Goal: Task Accomplishment & Management: Manage account settings

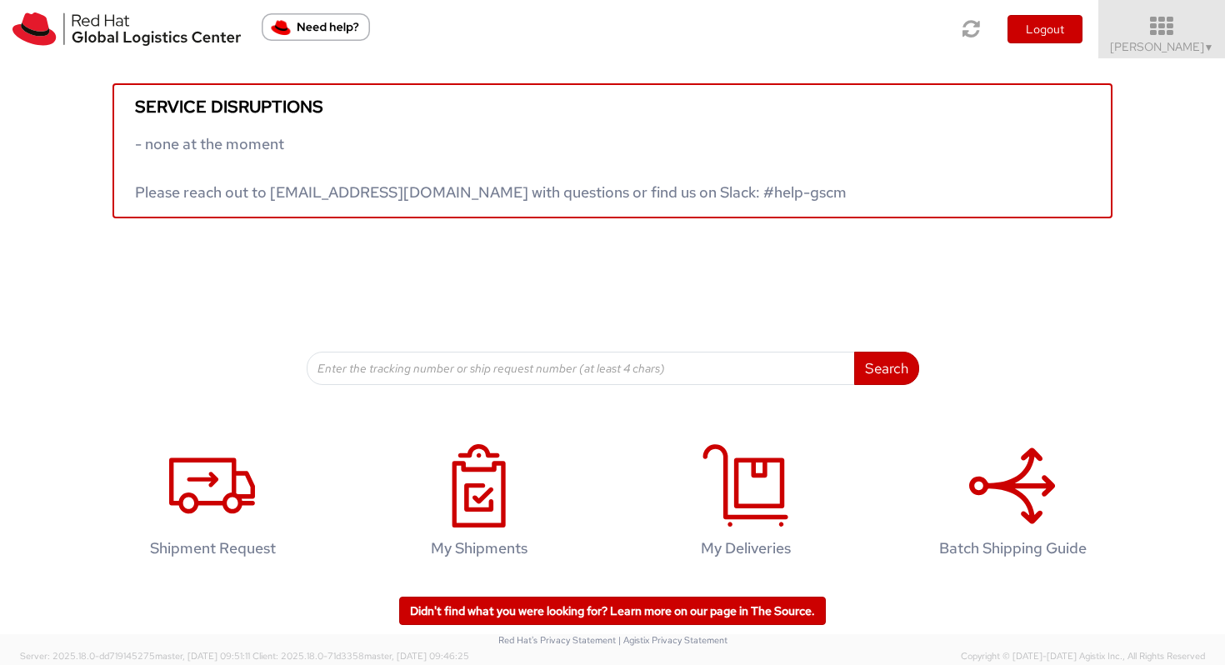
click at [1131, 22] on icon at bounding box center [1162, 26] width 146 height 23
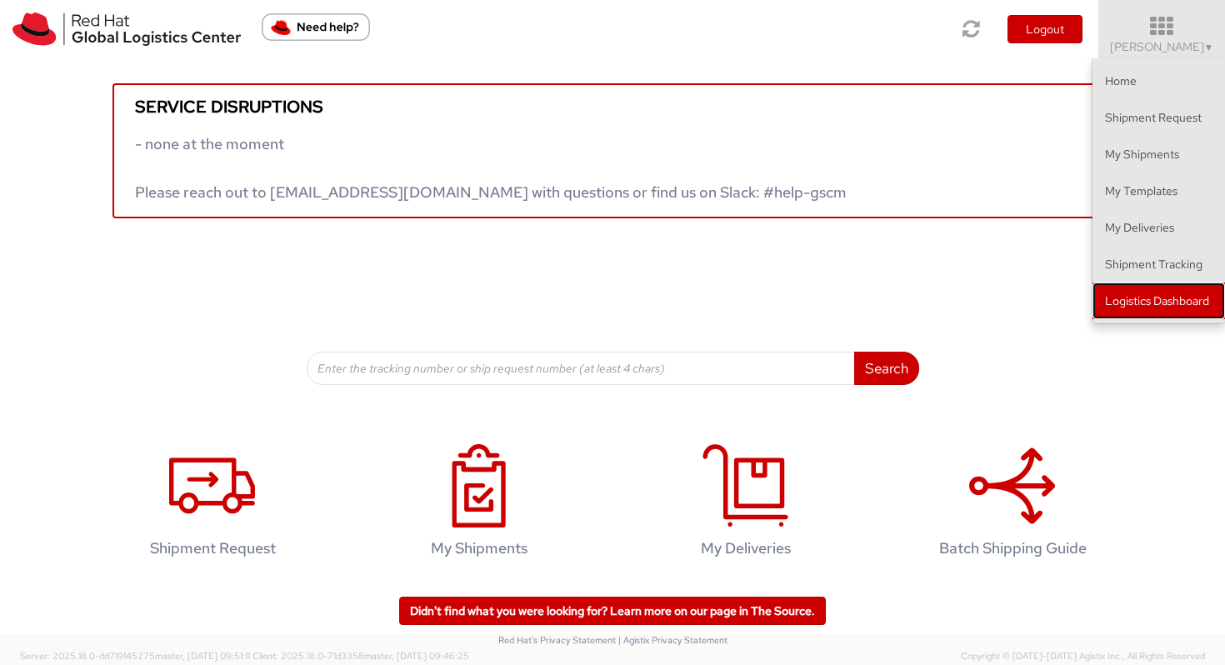
click at [1130, 305] on link "Logistics Dashboard" at bounding box center [1159, 301] width 133 height 37
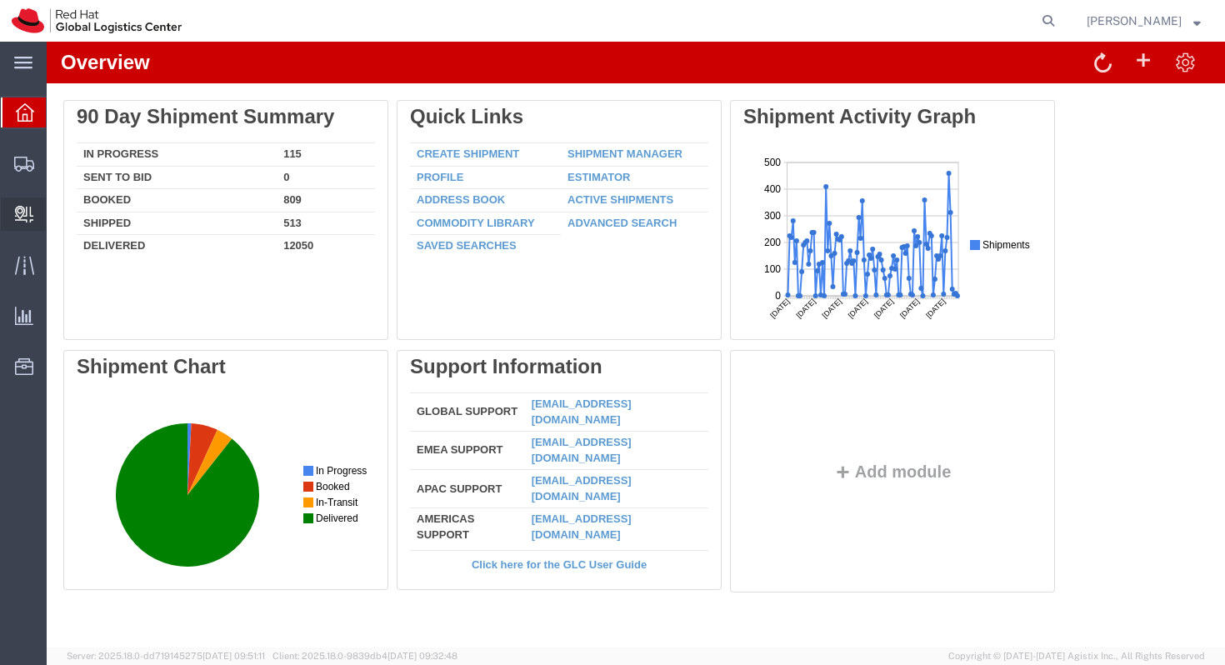
click at [31, 226] on div at bounding box center [24, 214] width 47 height 33
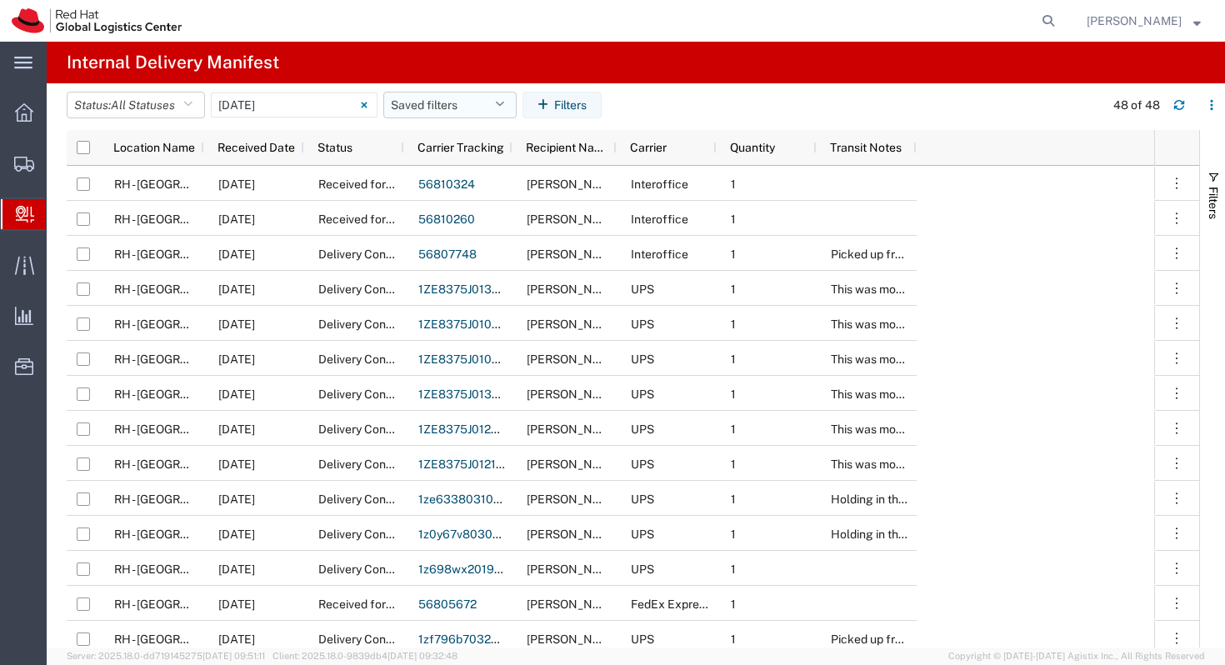
click at [443, 113] on button "Saved filters" at bounding box center [449, 105] width 133 height 27
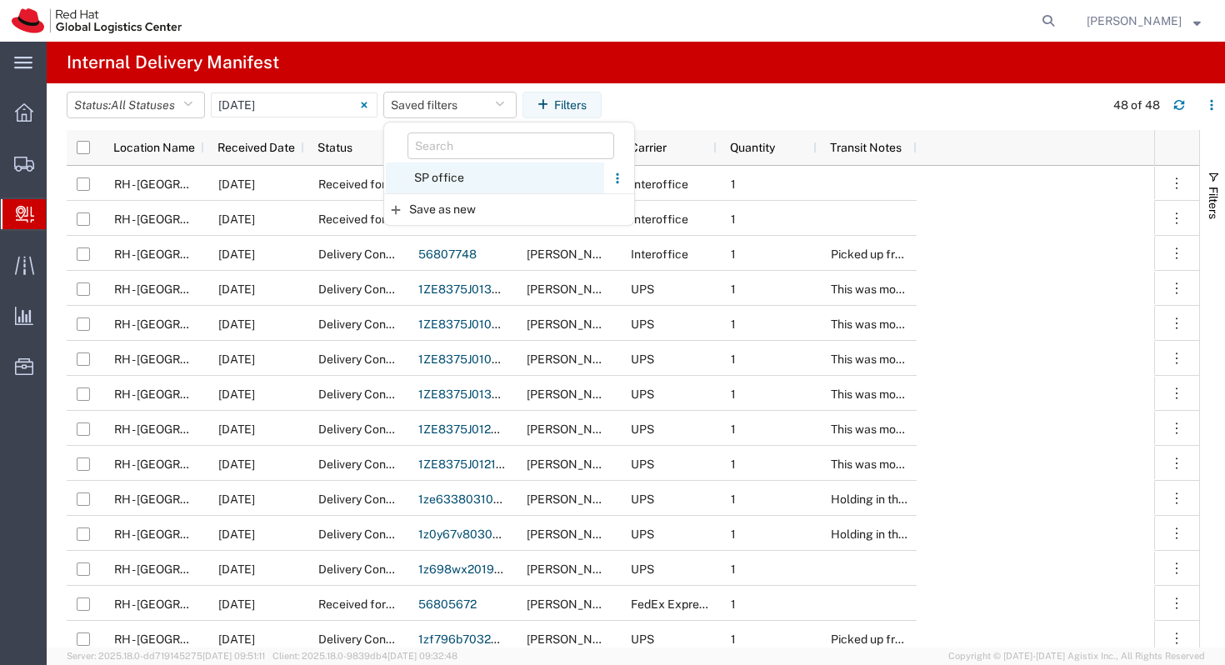
click at [429, 179] on span "SP office" at bounding box center [495, 178] width 218 height 31
type input "Last 30 Days"
type input "08/14/2025 - 09/12/2025"
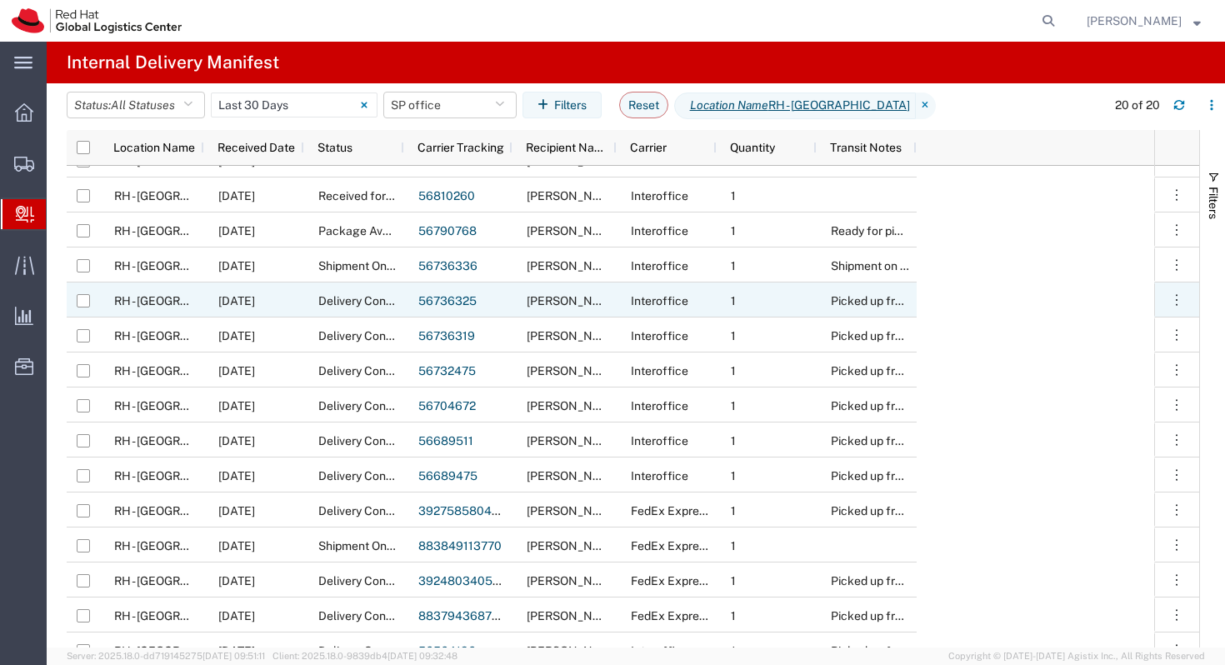
scroll to position [31, 0]
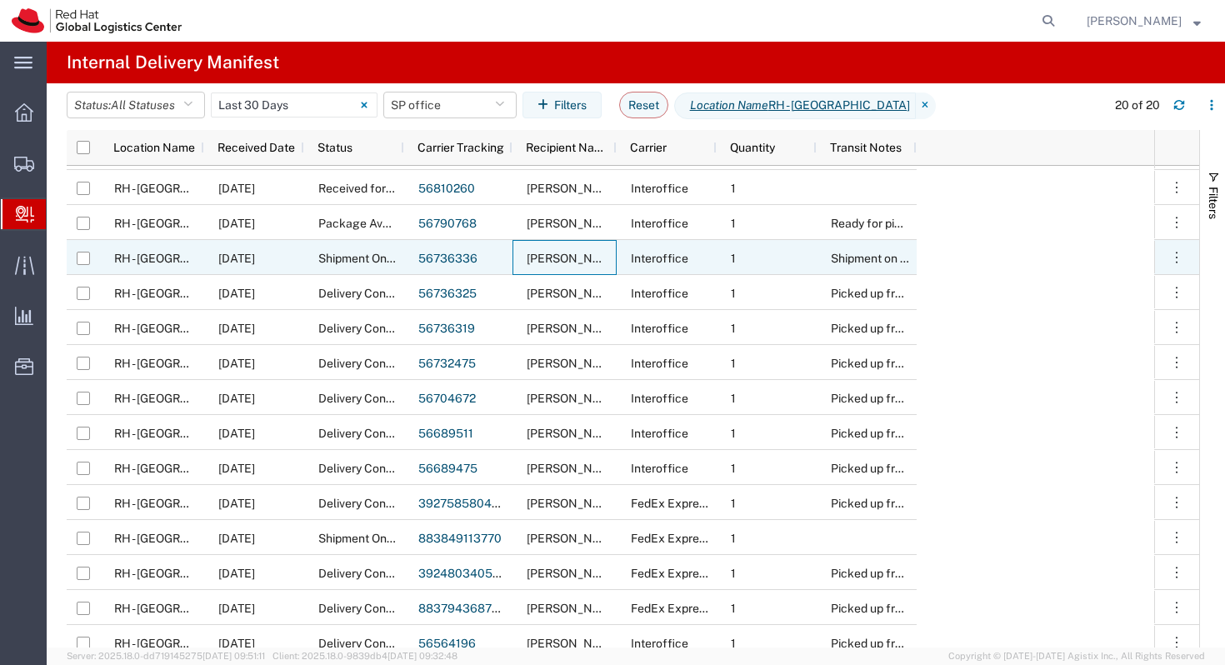
click at [546, 265] on div "Alessandra Maganhato" at bounding box center [565, 257] width 104 height 35
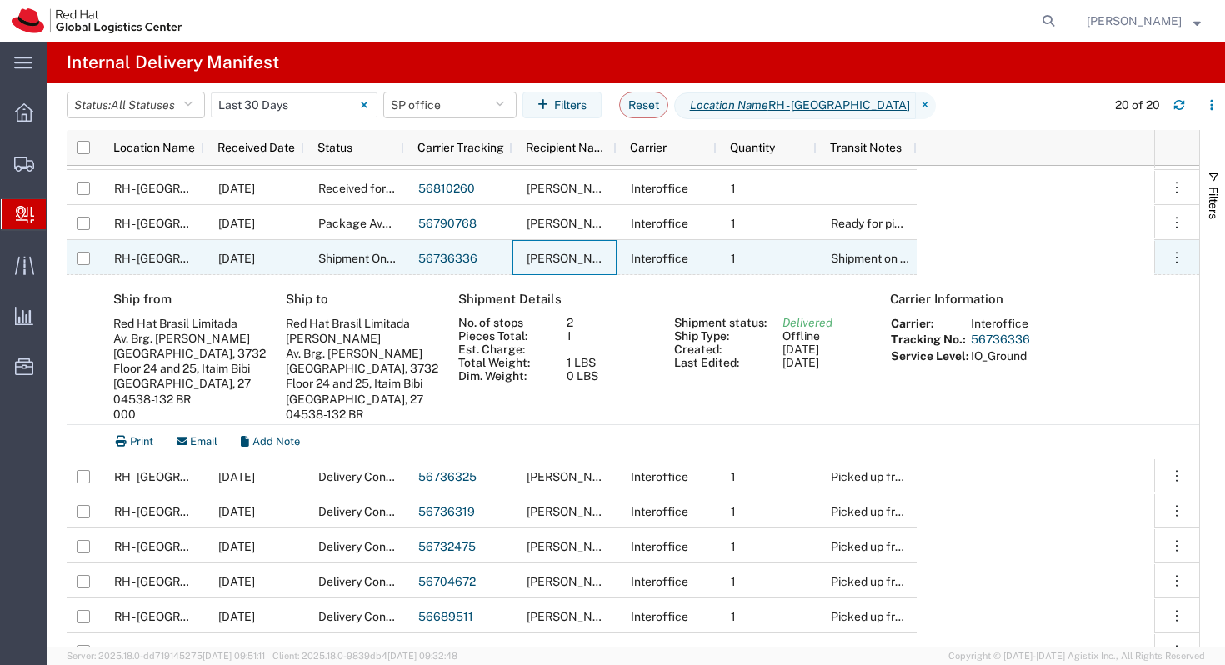
click at [433, 257] on link "56736336" at bounding box center [447, 258] width 59 height 13
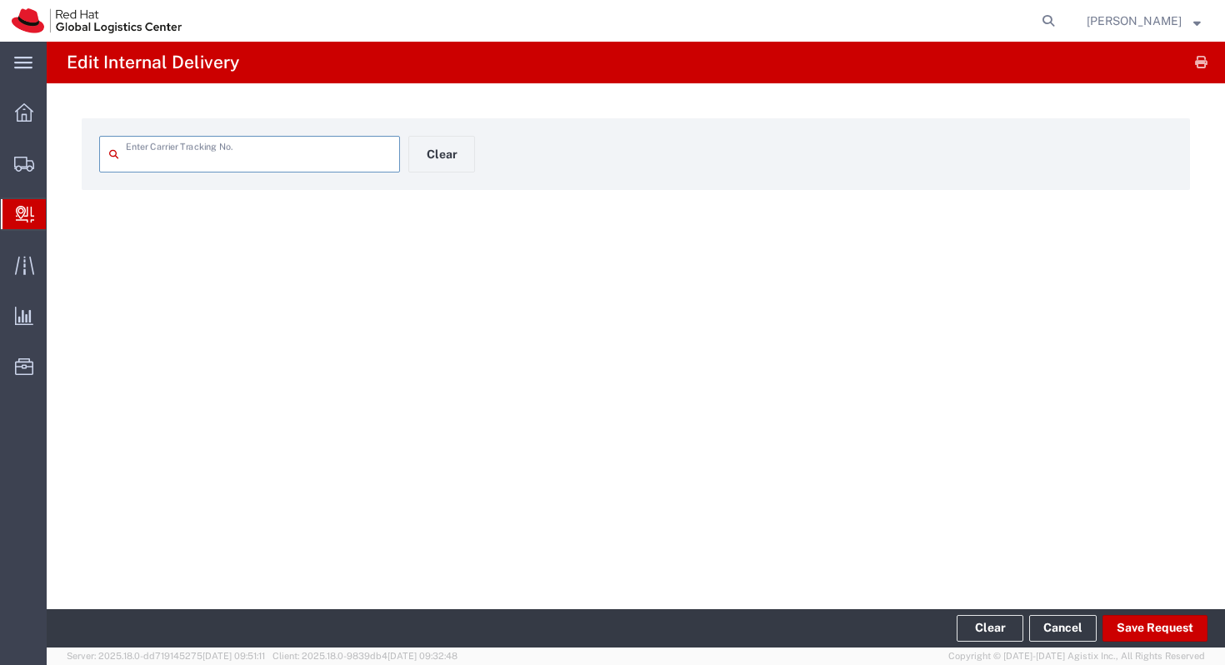
type input "56736336"
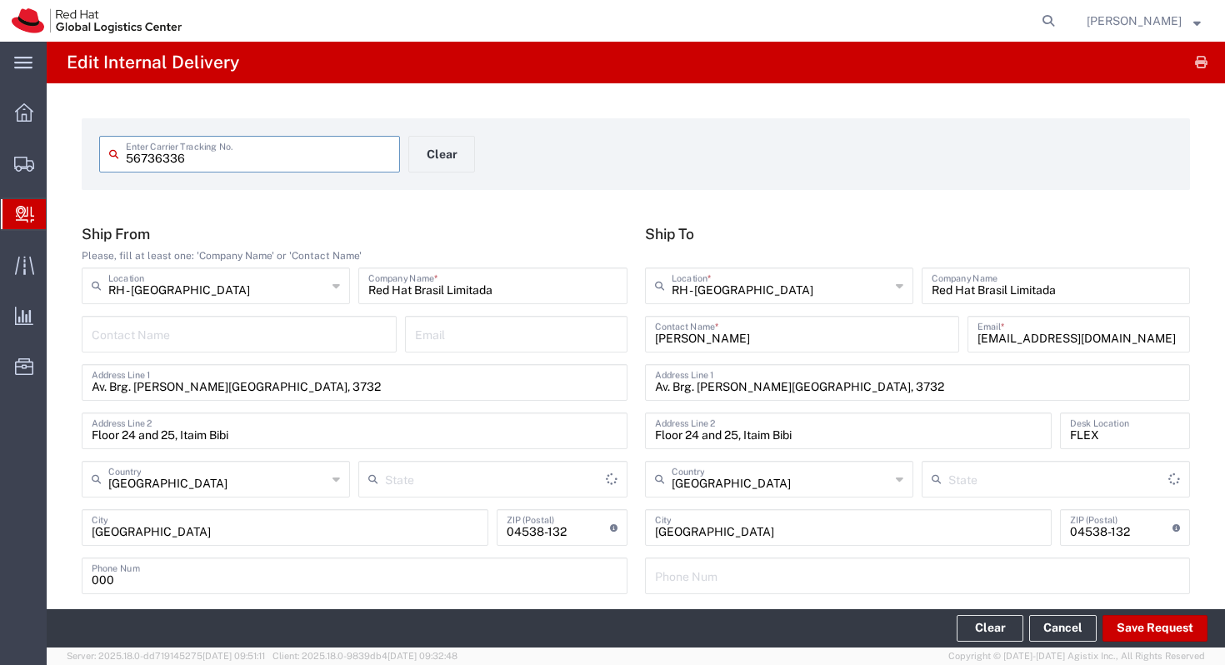
type input "São Paulo"
type input "Your Packaging"
type input "IO_Ground"
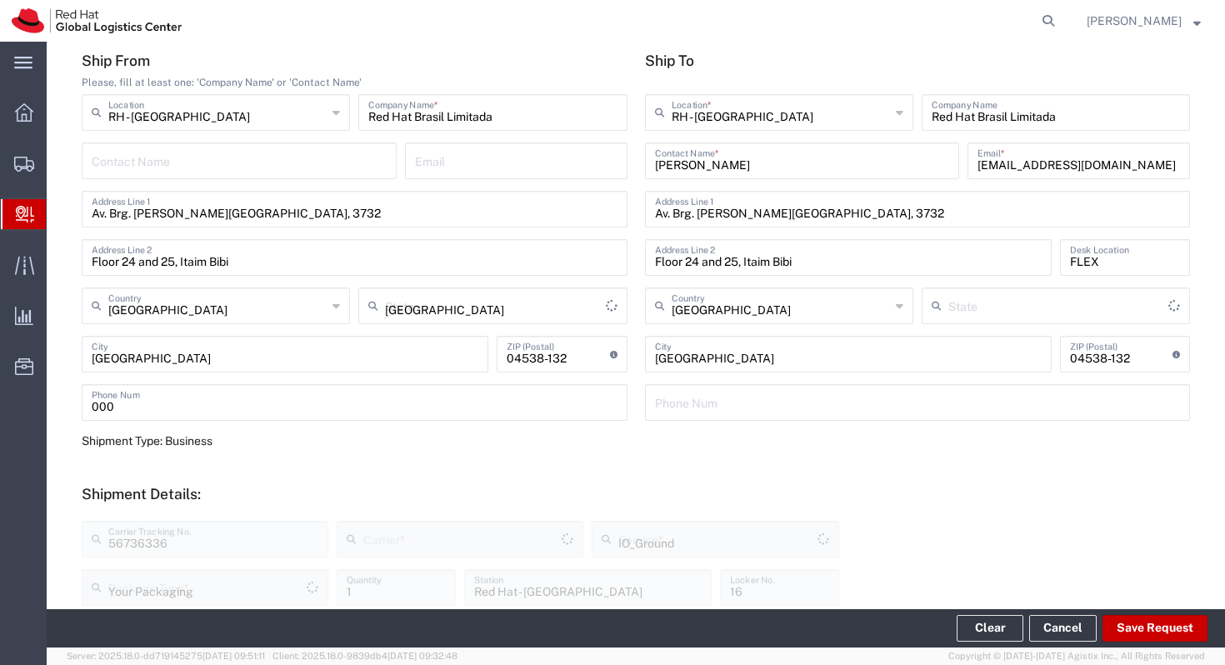
type input "Interoffice"
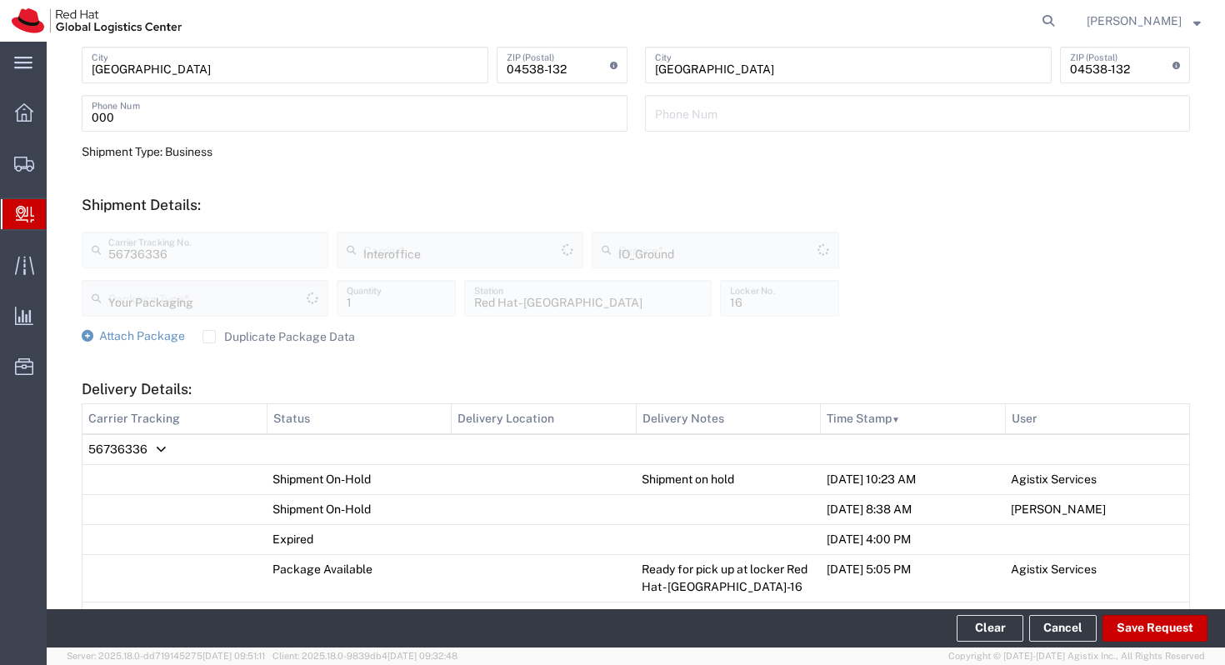
type input "São Paulo"
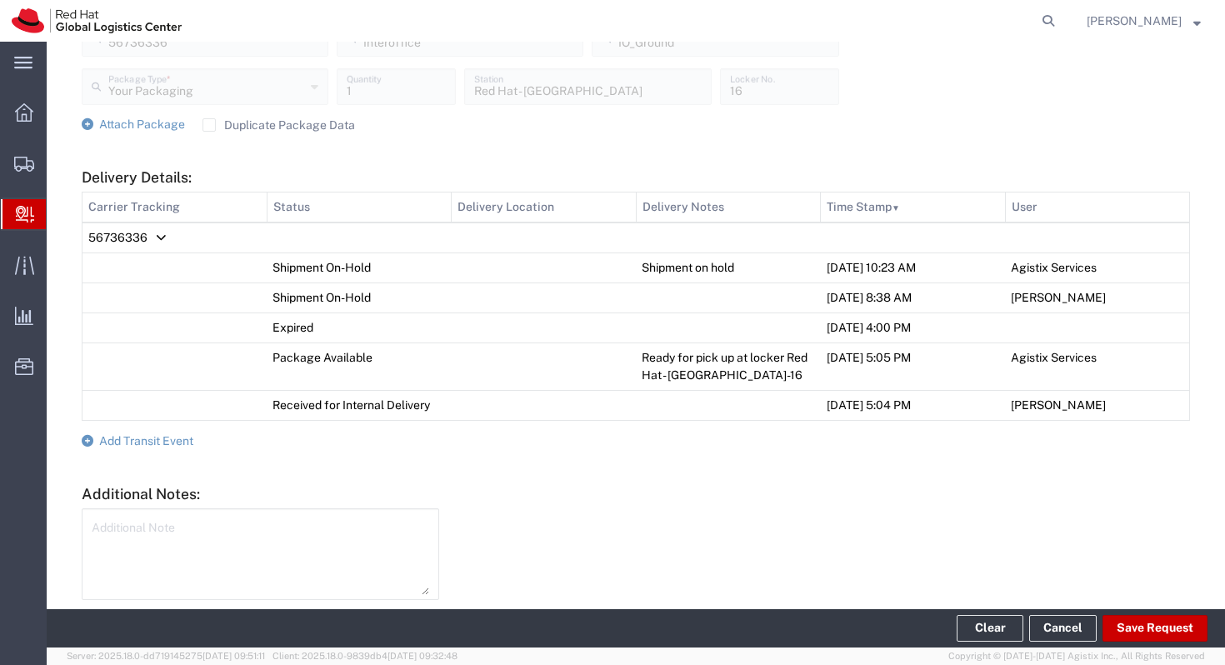
scroll to position [741, 0]
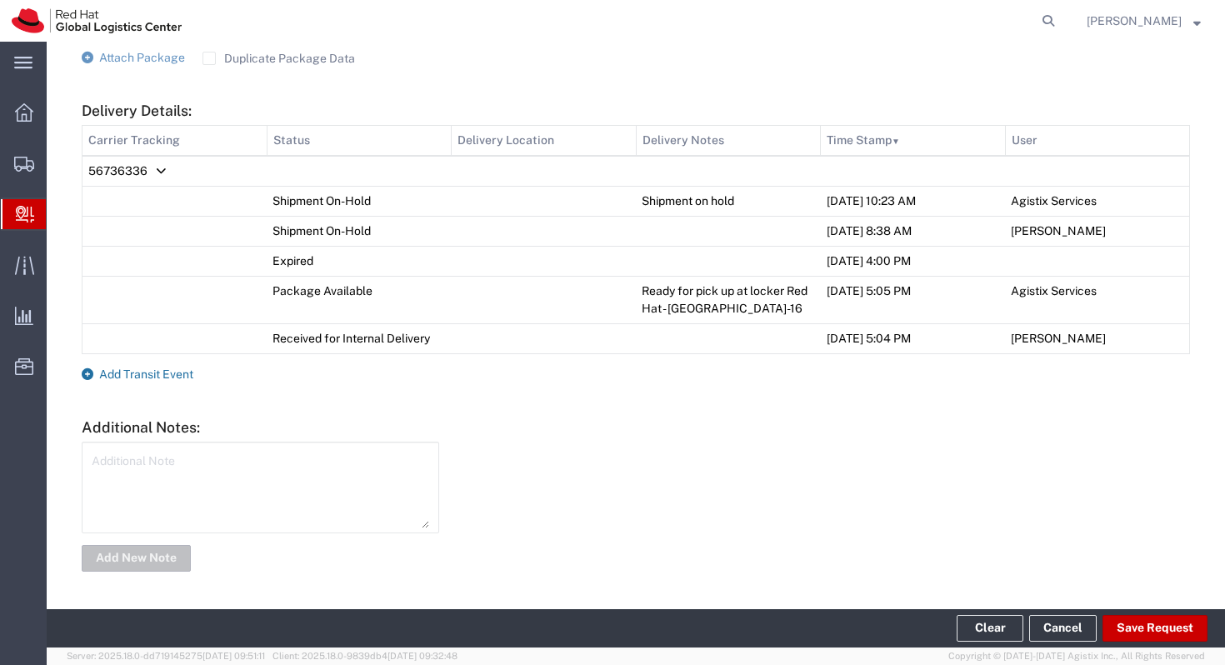
click at [156, 378] on span "Add Transit Event" at bounding box center [146, 374] width 94 height 13
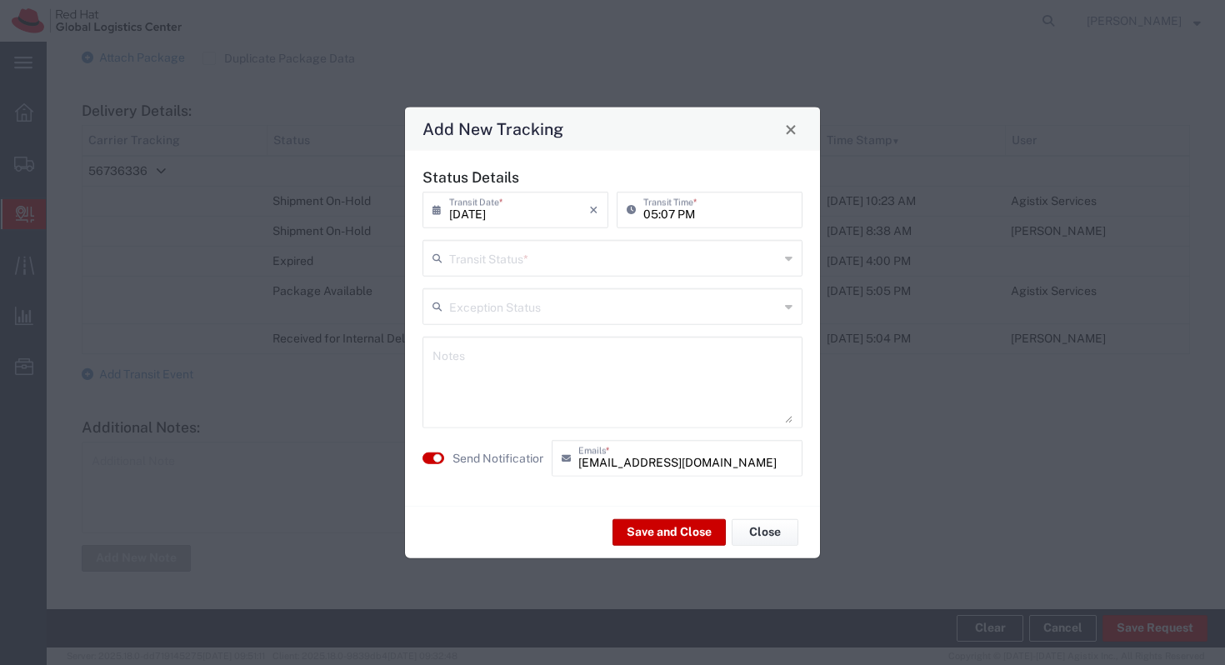
click at [789, 133] on span "Close" at bounding box center [791, 129] width 12 height 12
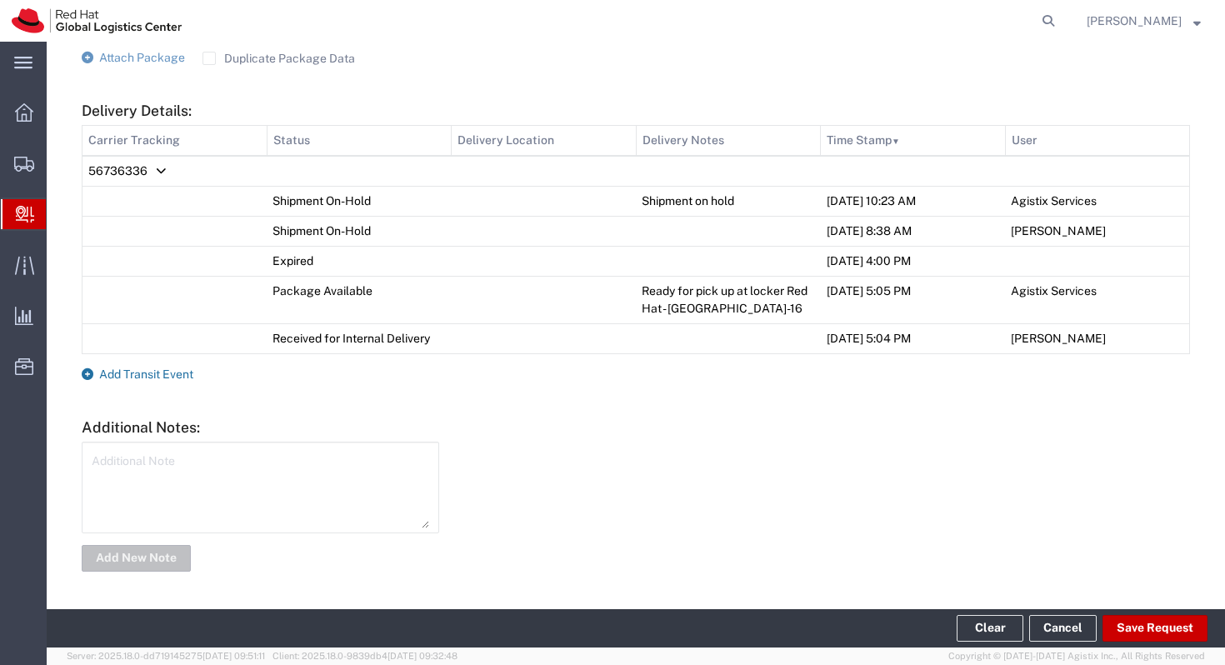
click at [123, 375] on span "Add Transit Event" at bounding box center [146, 374] width 94 height 13
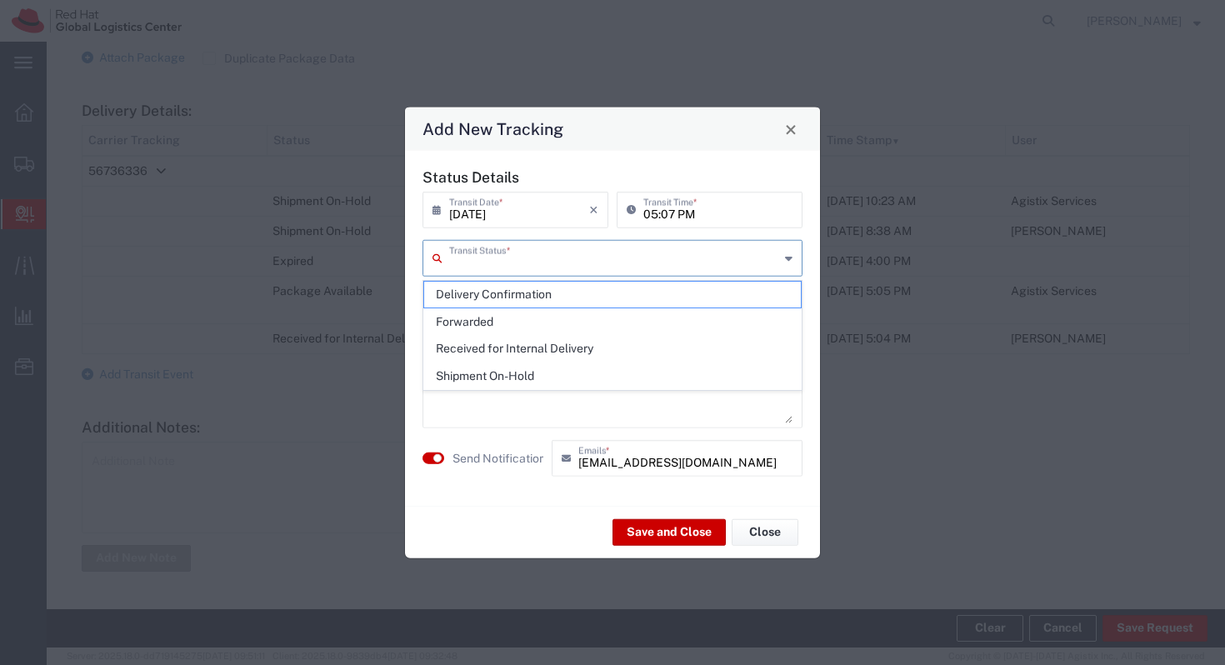
click at [609, 268] on input "text" at bounding box center [614, 257] width 330 height 29
click at [583, 298] on span "Delivery Confirmation" at bounding box center [612, 295] width 377 height 26
type input "Delivery Confirmation"
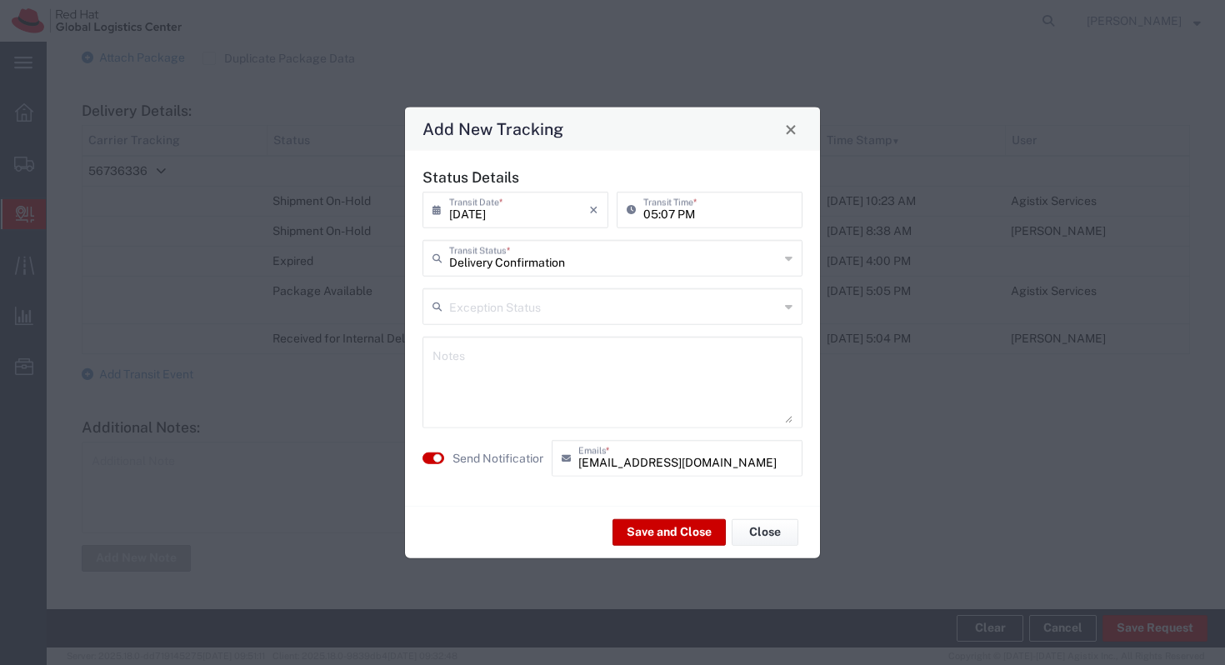
click at [438, 467] on agx-switch-control "Send Notification" at bounding box center [482, 458] width 129 height 37
click at [436, 460] on small "button" at bounding box center [437, 458] width 8 height 8
click at [698, 209] on input "05:07 PM" at bounding box center [717, 208] width 149 height 29
click at [696, 209] on input "05:07 PM" at bounding box center [717, 208] width 149 height 29
click at [648, 535] on button "Save and Close" at bounding box center [669, 531] width 113 height 27
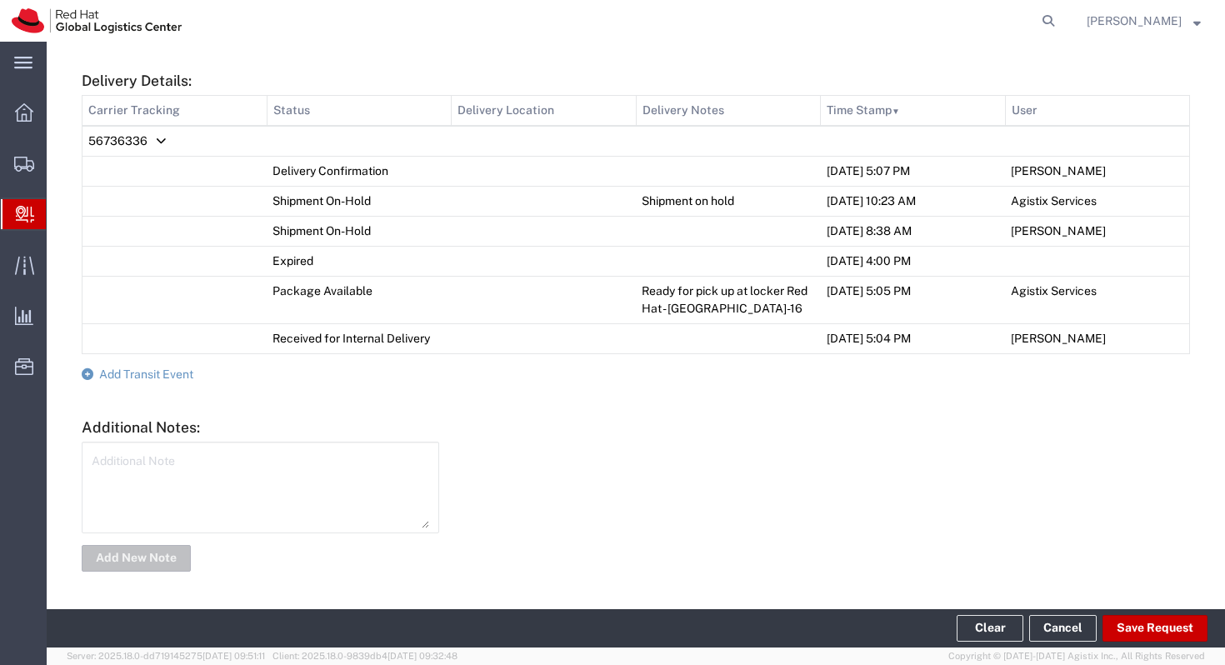
scroll to position [0, 0]
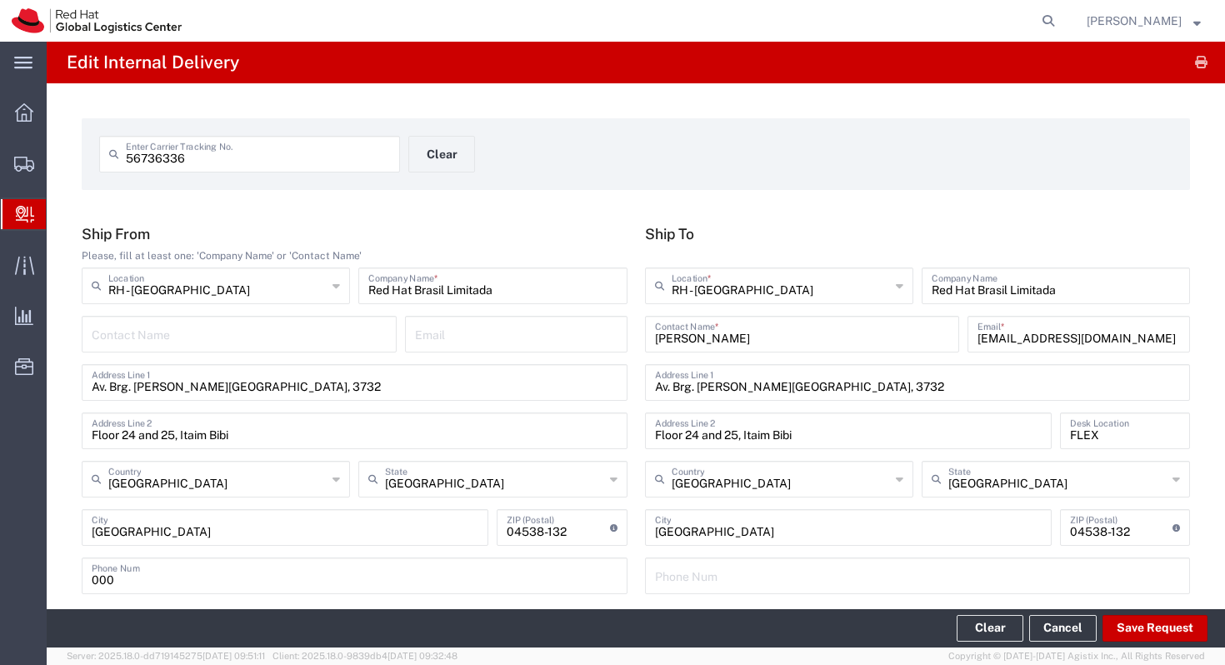
click at [27, 210] on icon at bounding box center [25, 214] width 18 height 17
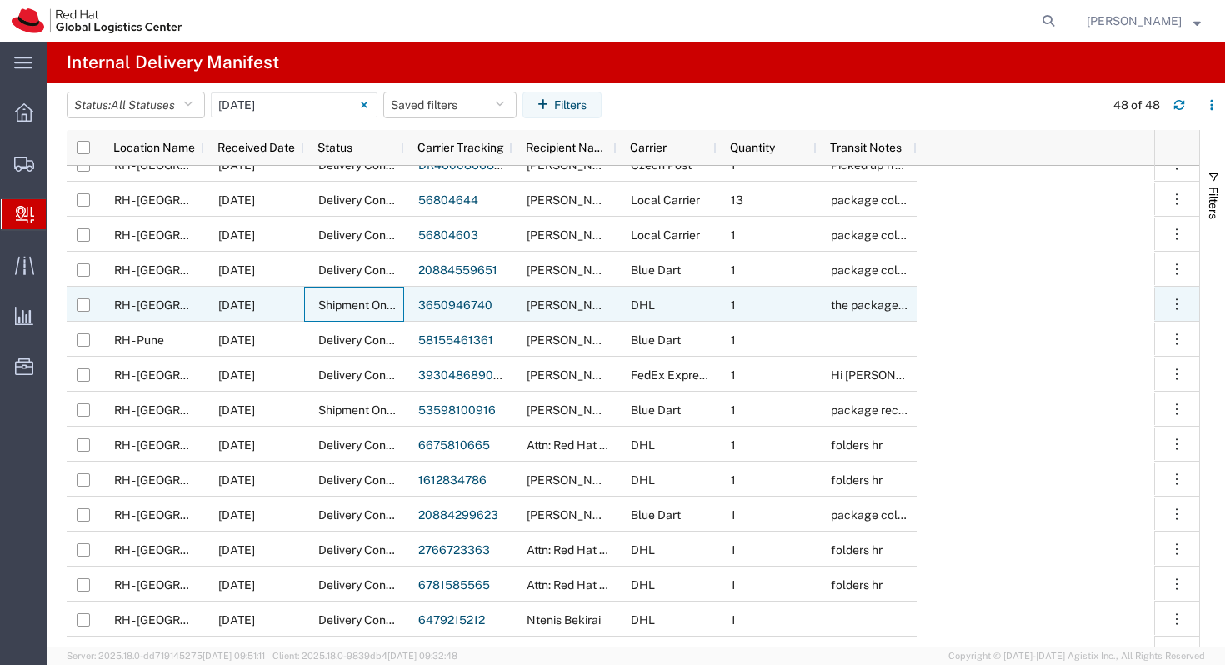
click at [374, 303] on span "Shipment On-Hold" at bounding box center [367, 304] width 98 height 13
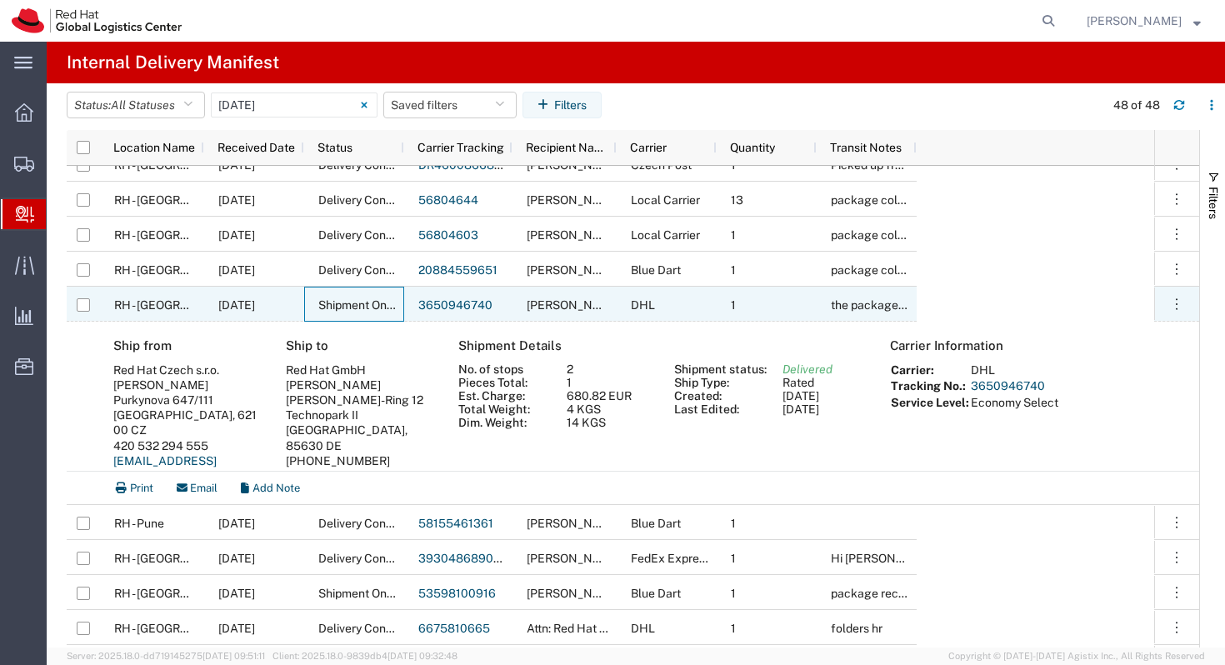
click at [255, 305] on span "09/12/2025" at bounding box center [236, 304] width 37 height 13
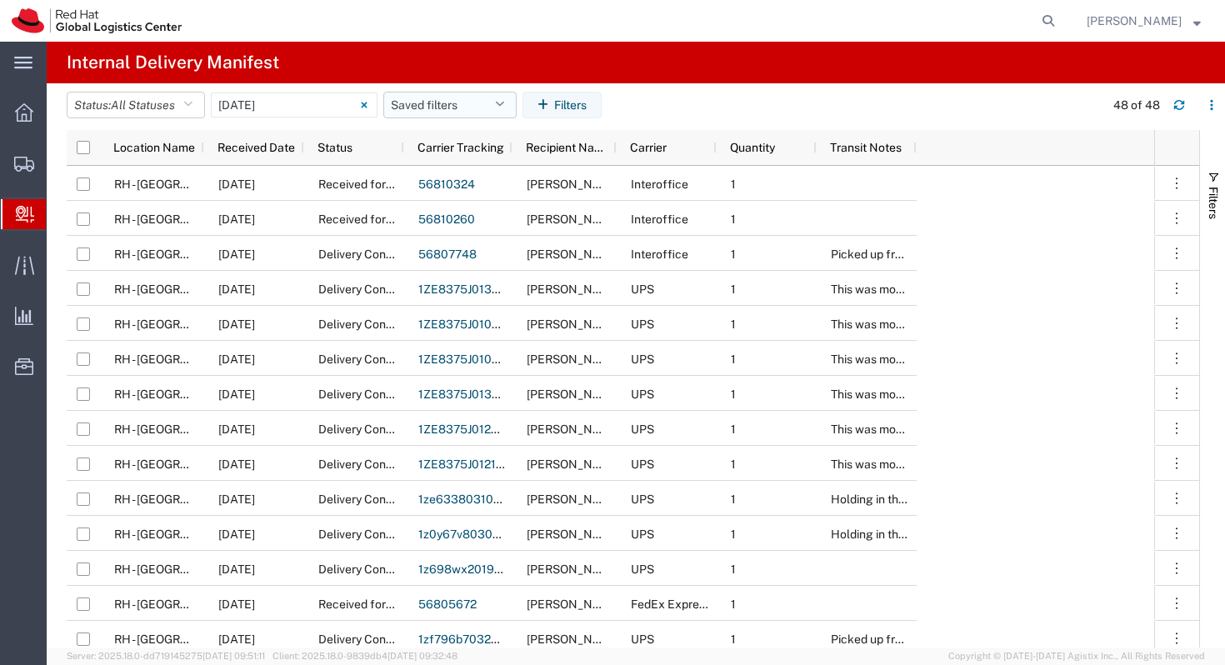
click at [454, 92] on button "Saved filters" at bounding box center [449, 105] width 133 height 27
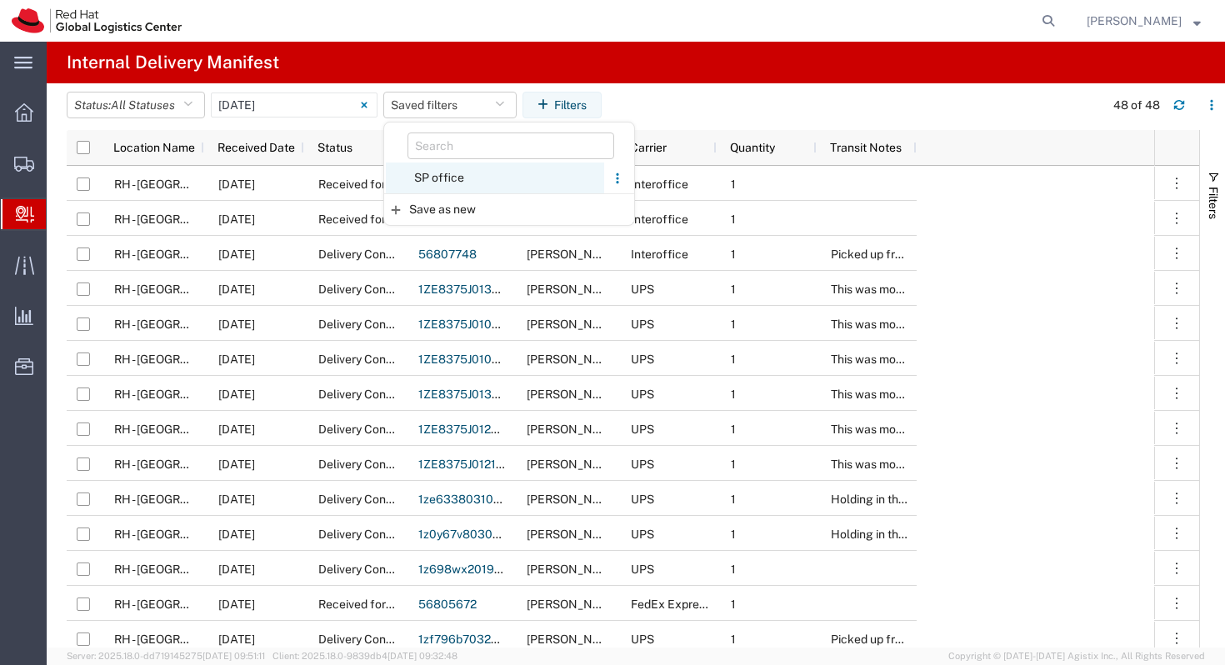
click at [442, 179] on span "SP office" at bounding box center [495, 178] width 218 height 31
type input "Last 30 Days"
type input "08/14/2025 - 09/12/2025"
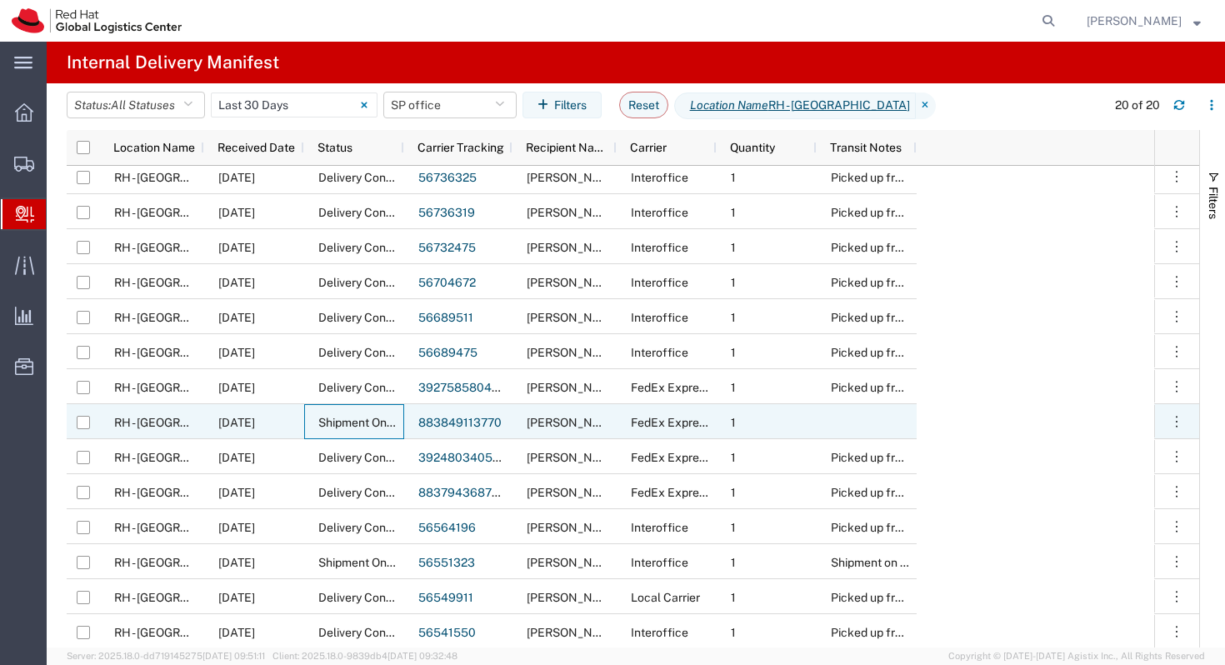
click at [359, 419] on span "Shipment On-Hold" at bounding box center [367, 422] width 98 height 13
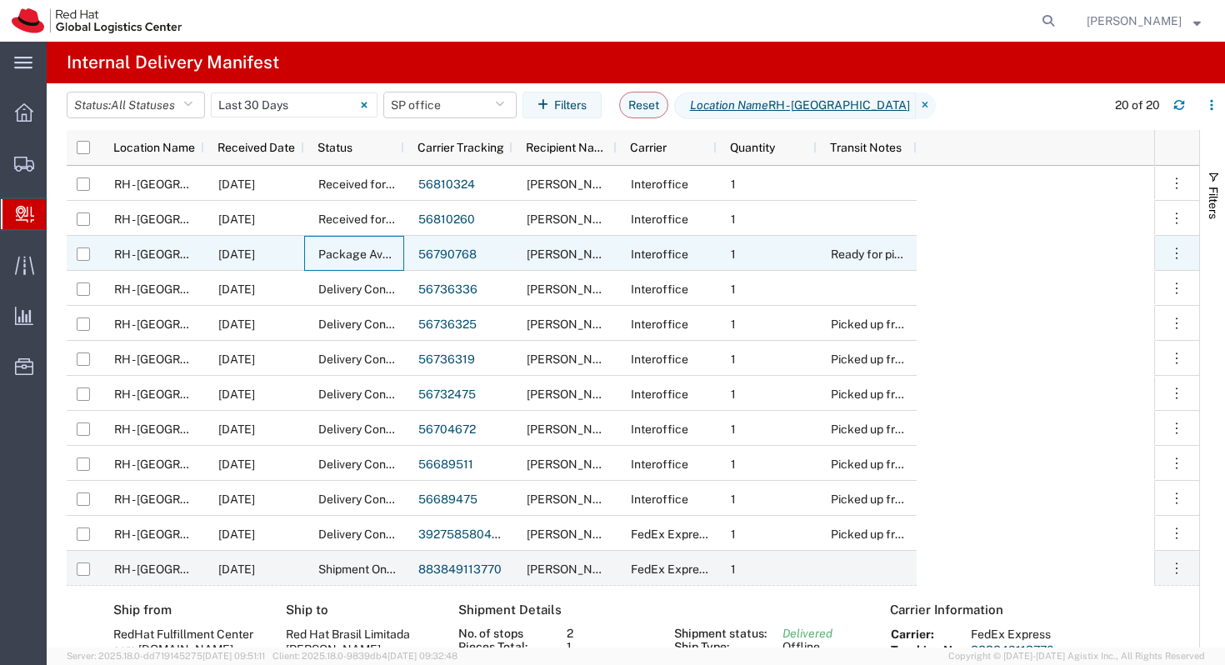
click at [358, 249] on span "Package Available" at bounding box center [368, 254] width 100 height 13
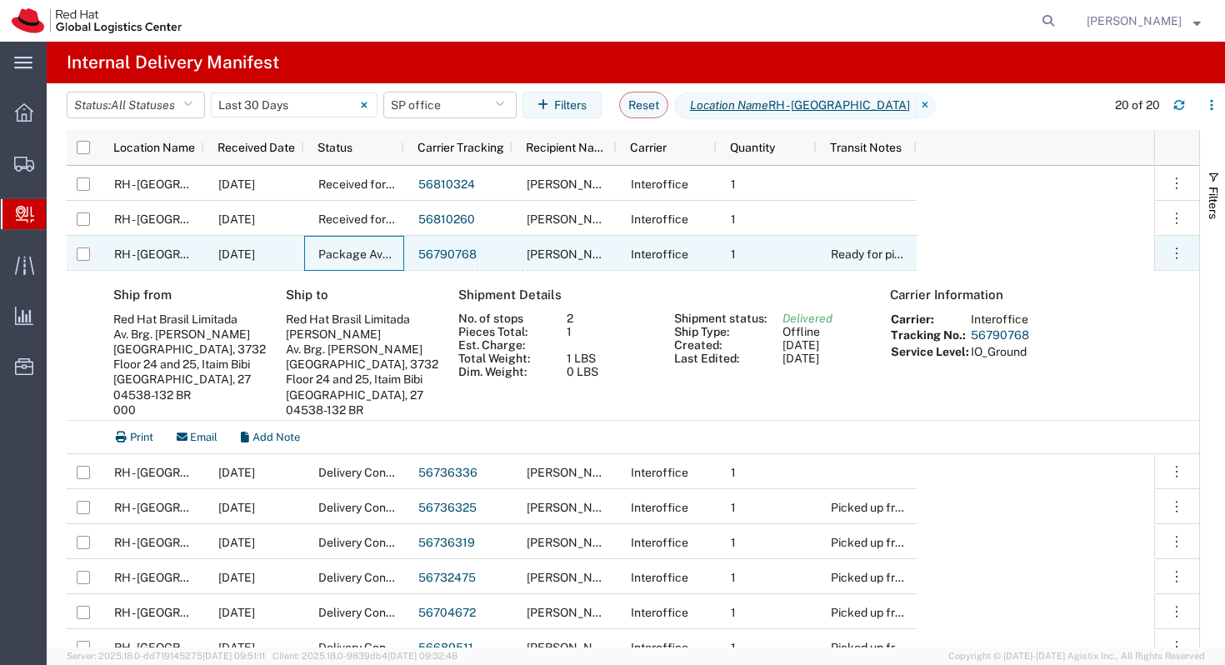
click at [373, 256] on span "Package Available" at bounding box center [368, 254] width 100 height 13
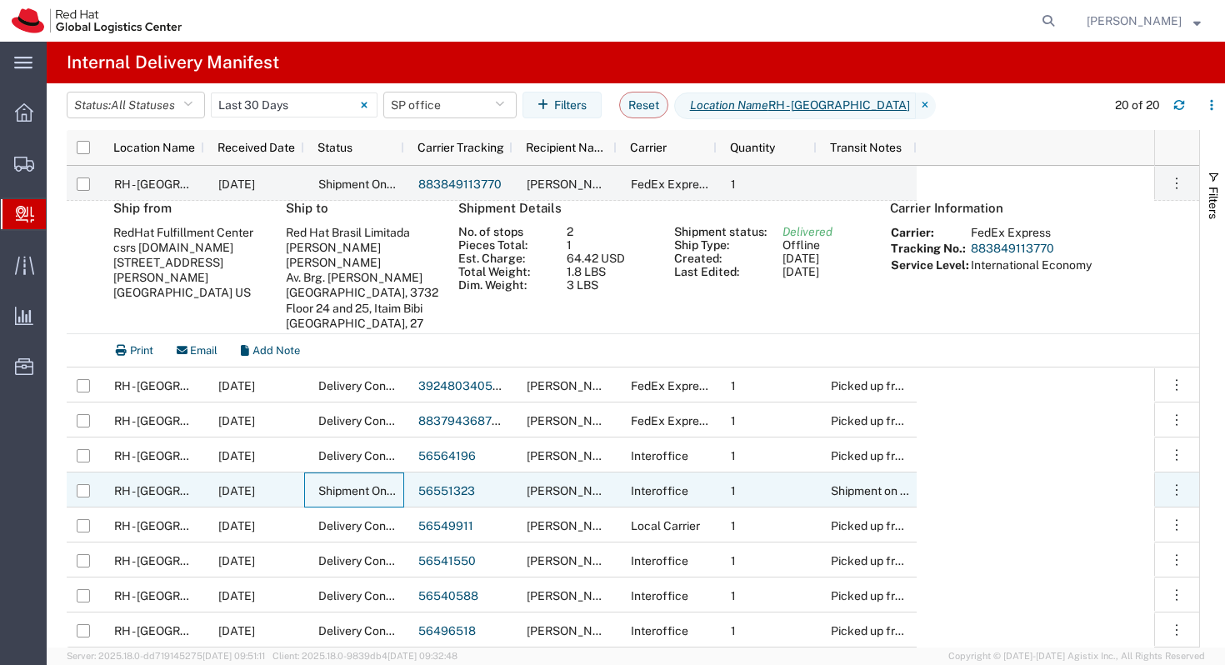
click at [353, 488] on span "Shipment On-Hold" at bounding box center [367, 490] width 98 height 13
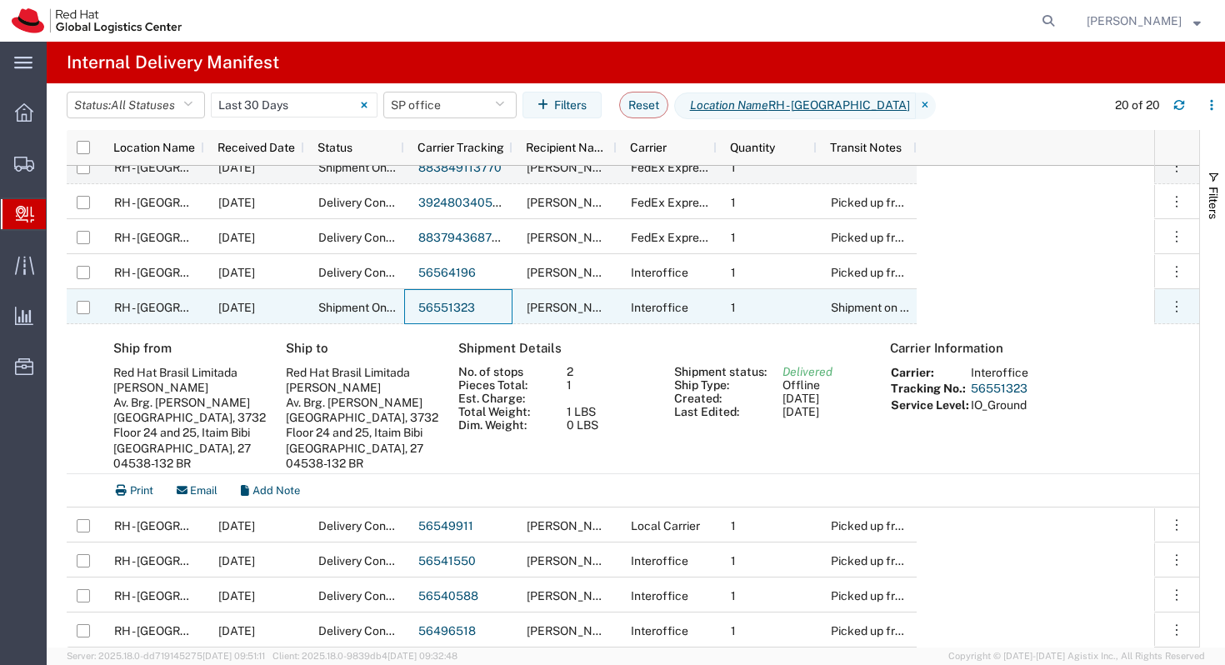
click at [433, 310] on link "56551323" at bounding box center [446, 307] width 57 height 13
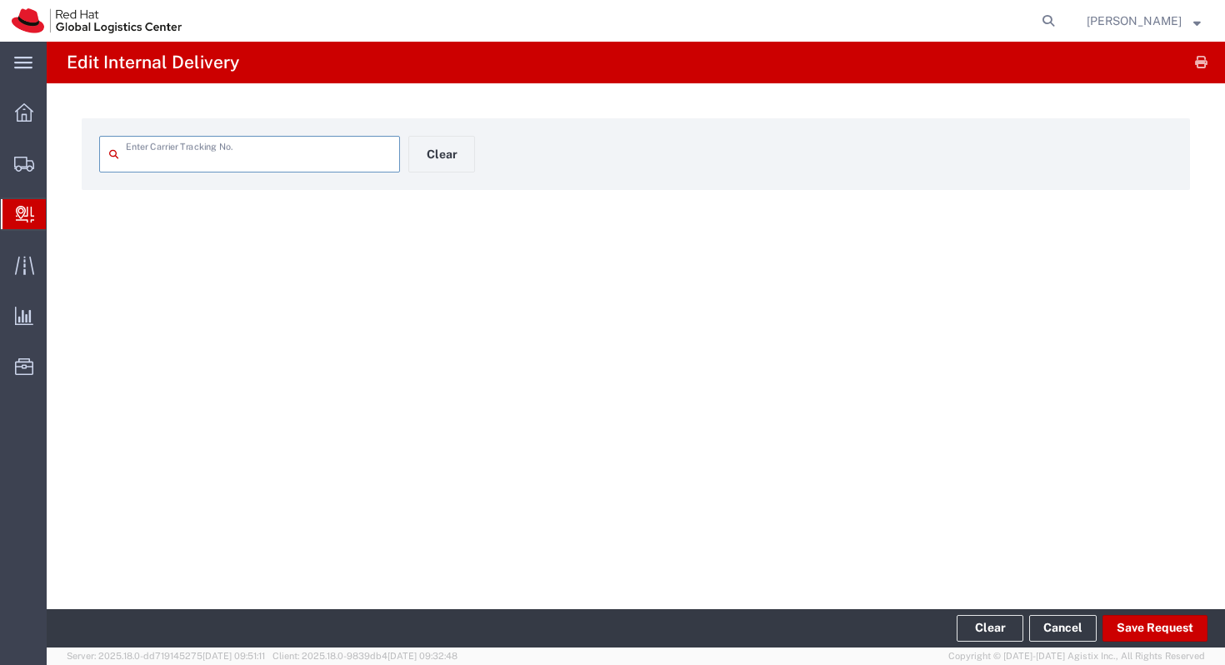
type input "56551323"
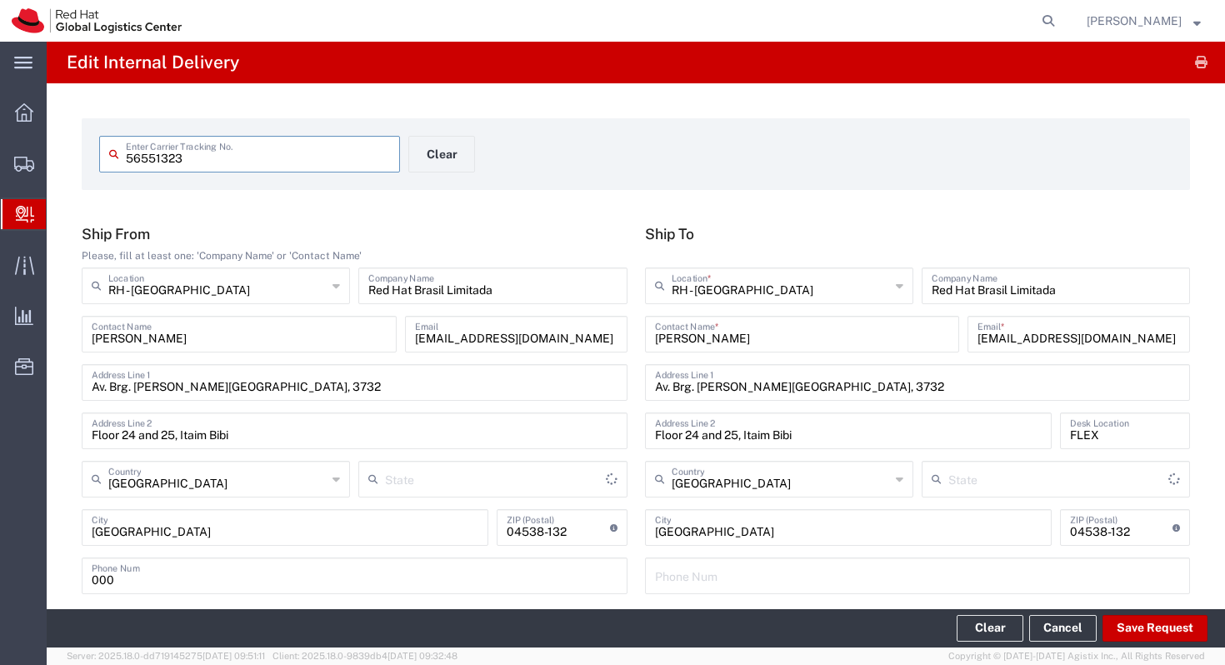
type input "São Paulo"
type input "Your Packaging"
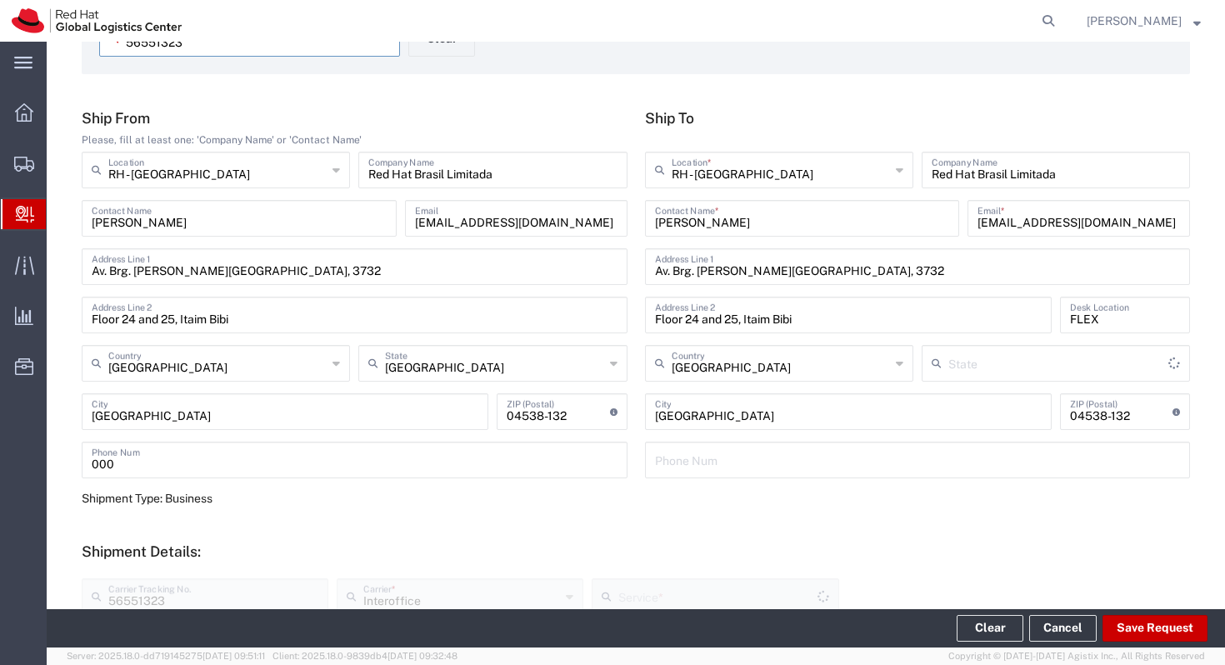
type input "IO_Ground"
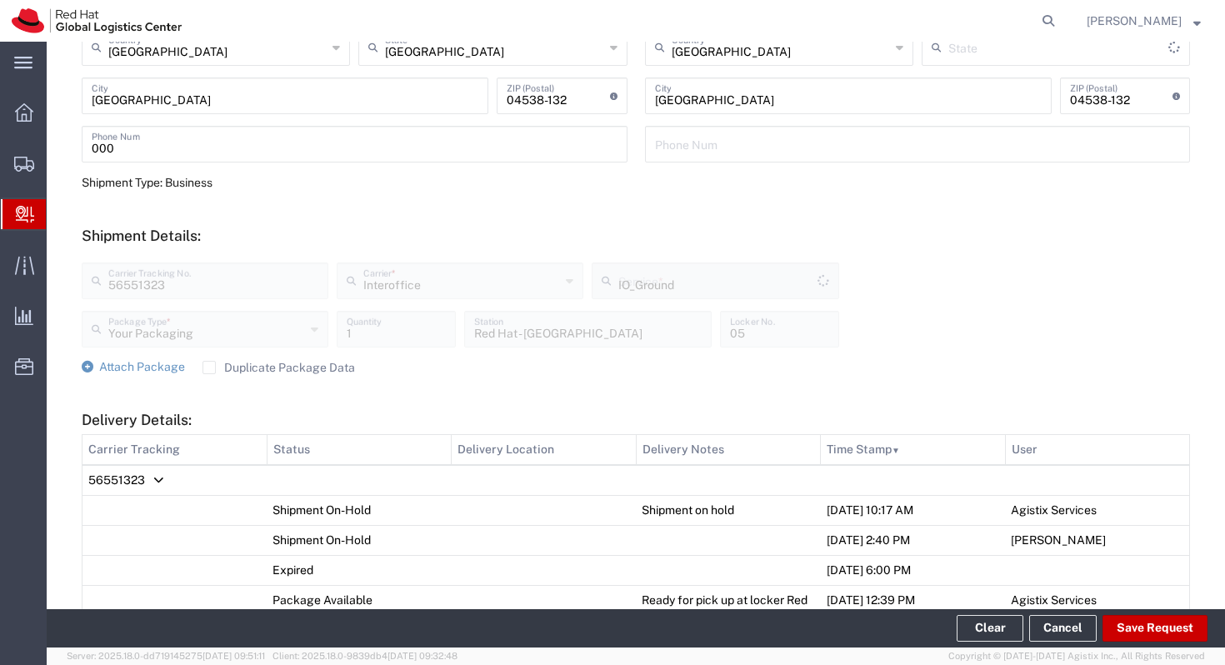
type input "São Paulo"
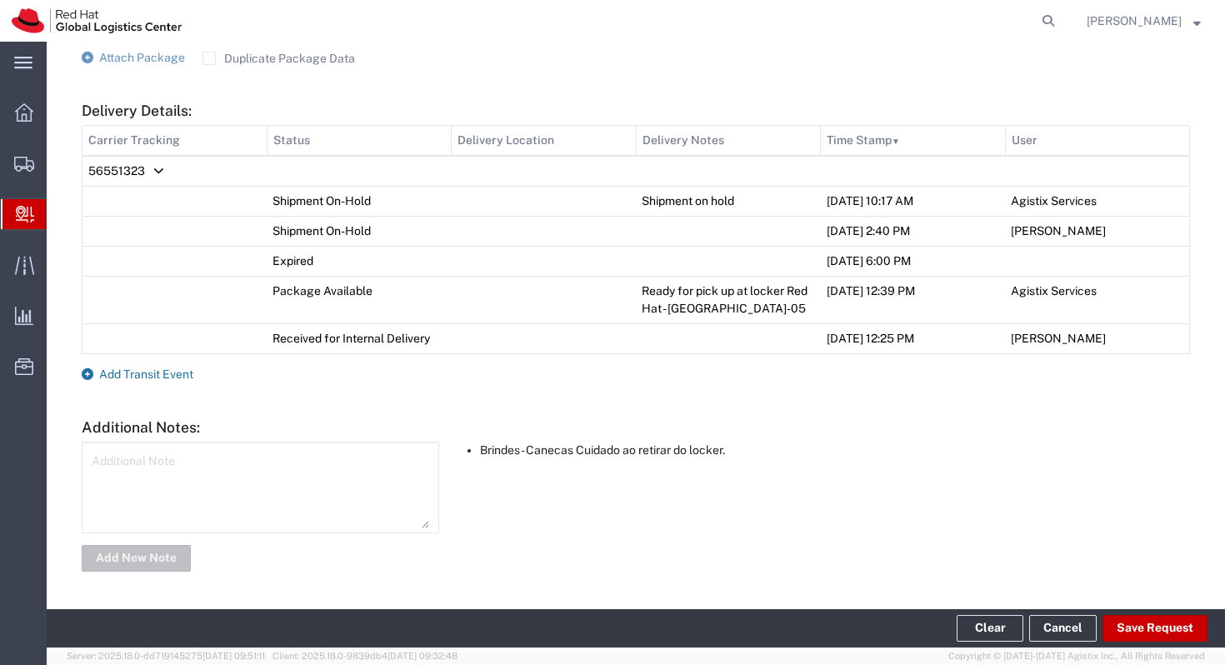
click at [129, 378] on span "Add Transit Event" at bounding box center [146, 374] width 94 height 13
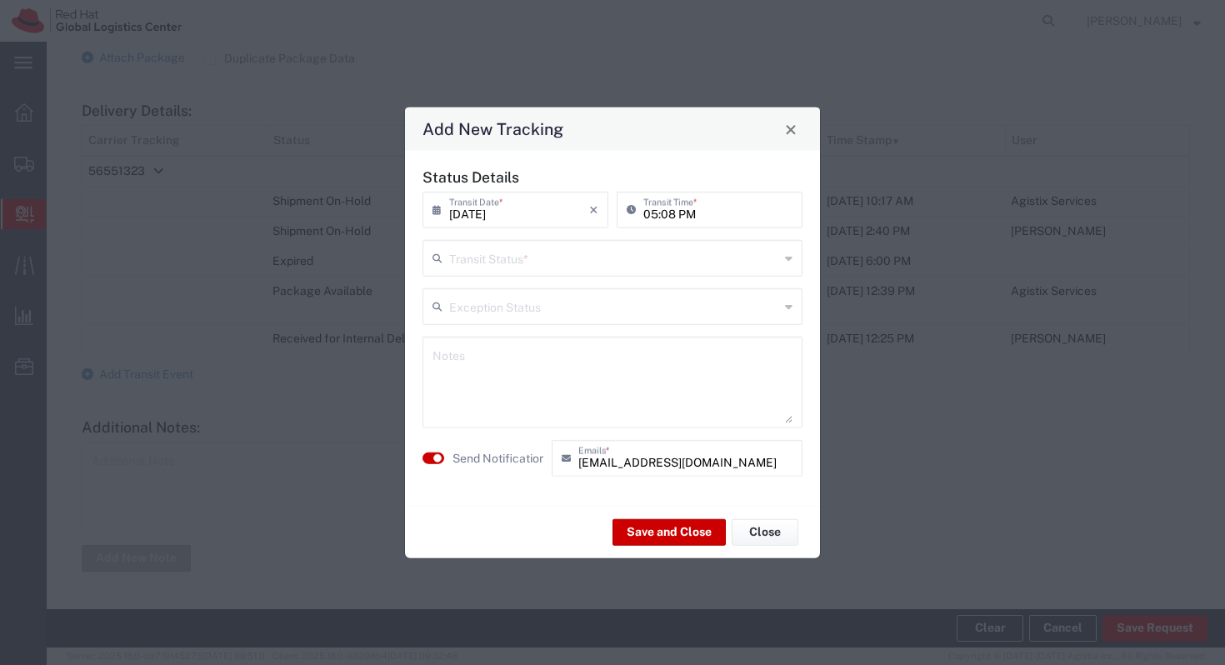
click at [489, 258] on input "text" at bounding box center [614, 257] width 330 height 29
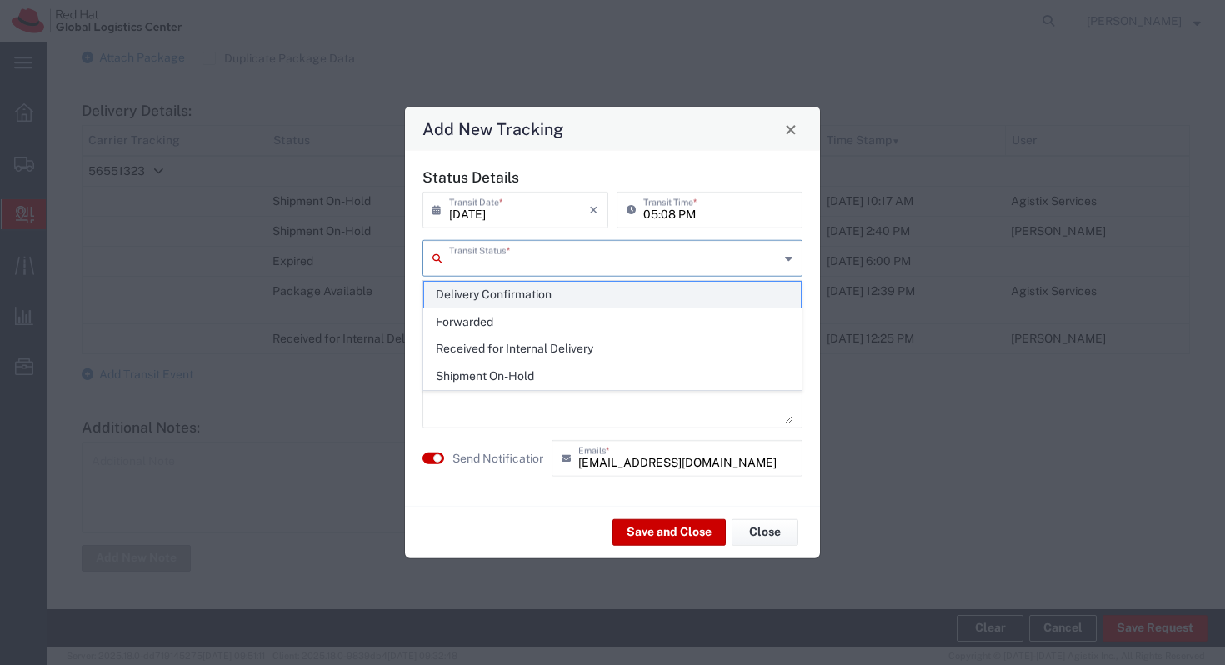
click at [501, 297] on span "Delivery Confirmation" at bounding box center [612, 295] width 377 height 26
type input "Delivery Confirmation"
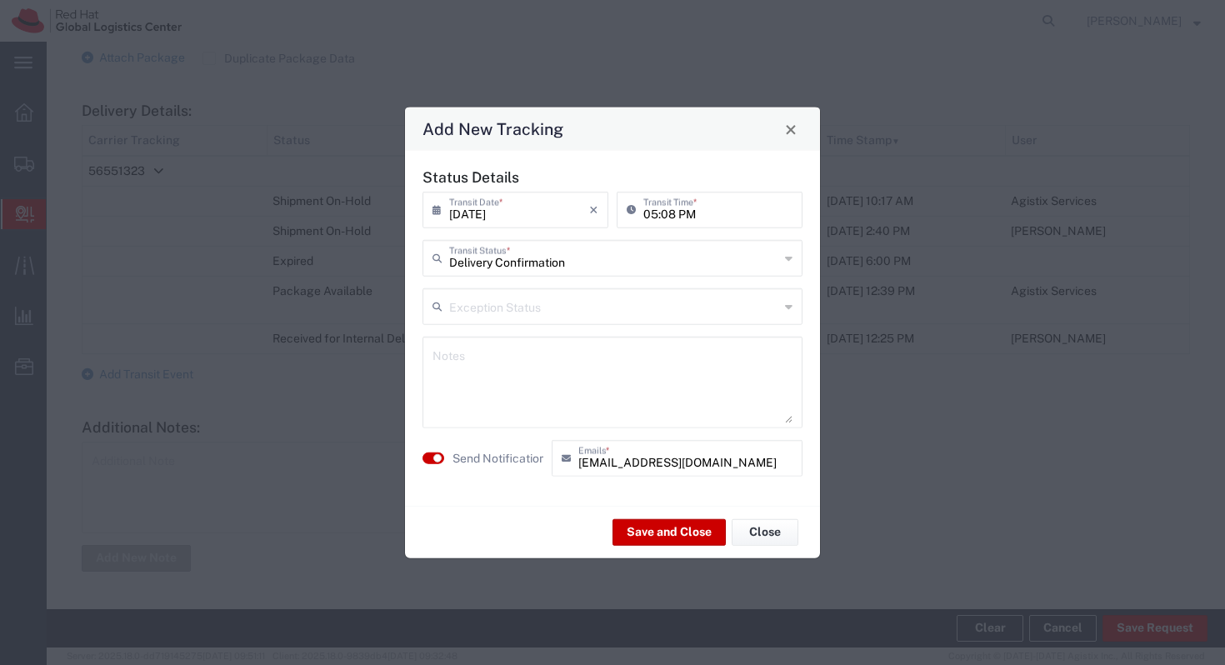
click at [516, 228] on div "09/12/2025 × Transit Date *" at bounding box center [516, 210] width 186 height 37
click at [516, 212] on input "09/12/2025" at bounding box center [519, 208] width 140 height 29
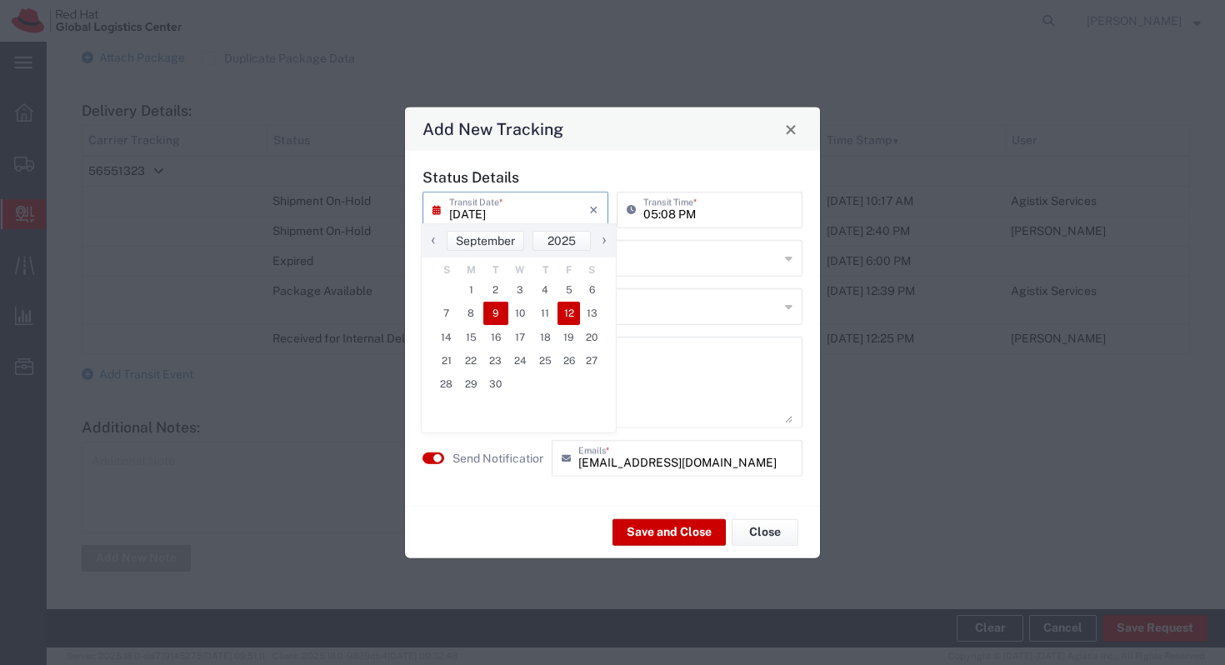
click at [495, 314] on span "9" at bounding box center [495, 313] width 25 height 23
type input "09/09/2025"
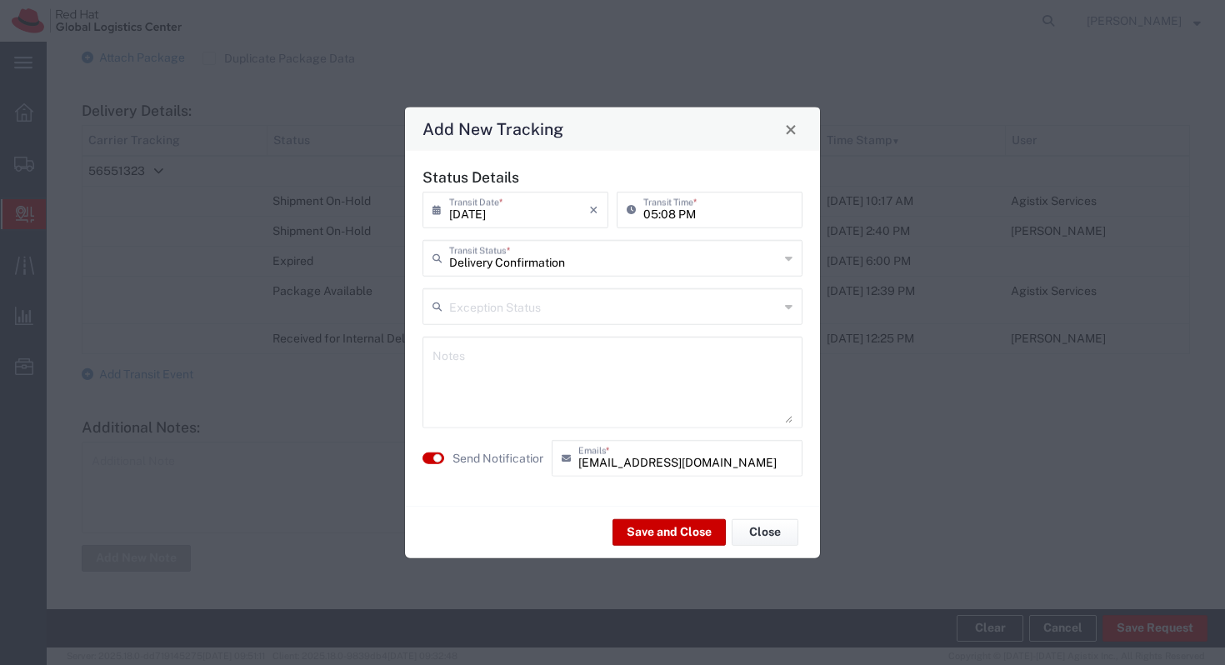
click at [442, 464] on agx-switch-control "Send Notification" at bounding box center [482, 458] width 129 height 37
click at [438, 461] on small "button" at bounding box center [437, 458] width 8 height 8
click at [659, 201] on input "05:08 PM" at bounding box center [717, 208] width 149 height 29
click at [661, 216] on input "11:08 PM" at bounding box center [717, 208] width 149 height 29
type input "11:08 PM"
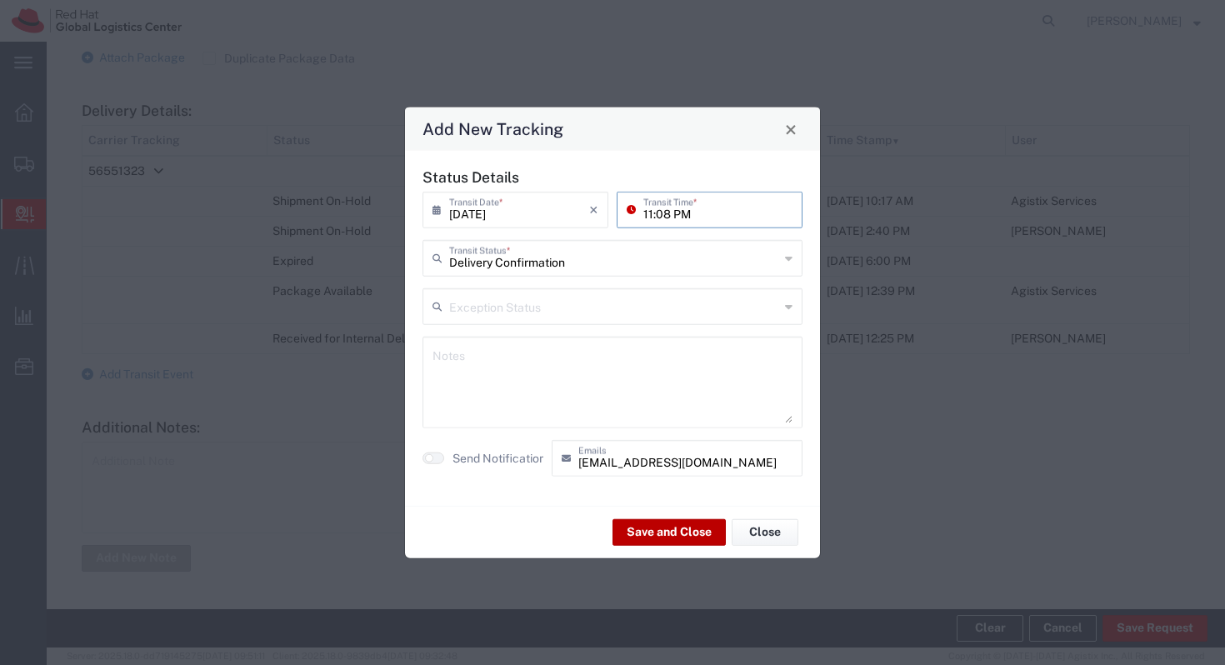
click at [628, 532] on button "Save and Close" at bounding box center [669, 531] width 113 height 27
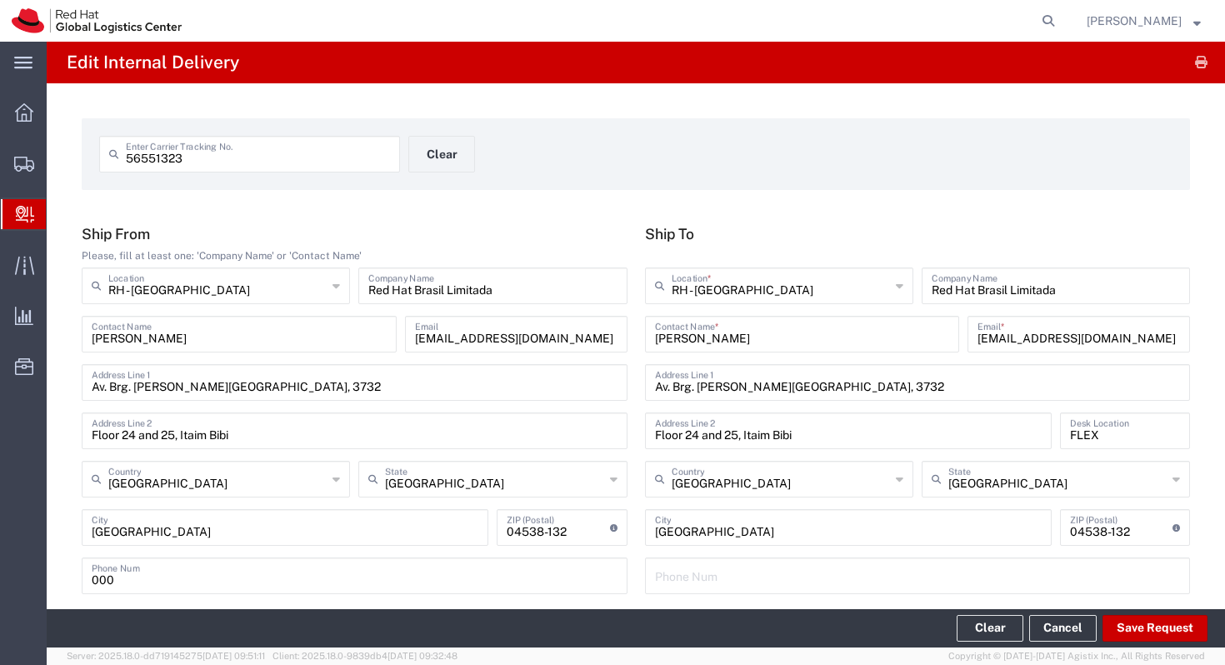
click at [59, 217] on span "Internal Delivery" at bounding box center [52, 214] width 13 height 33
